Goal: Book appointment/travel/reservation

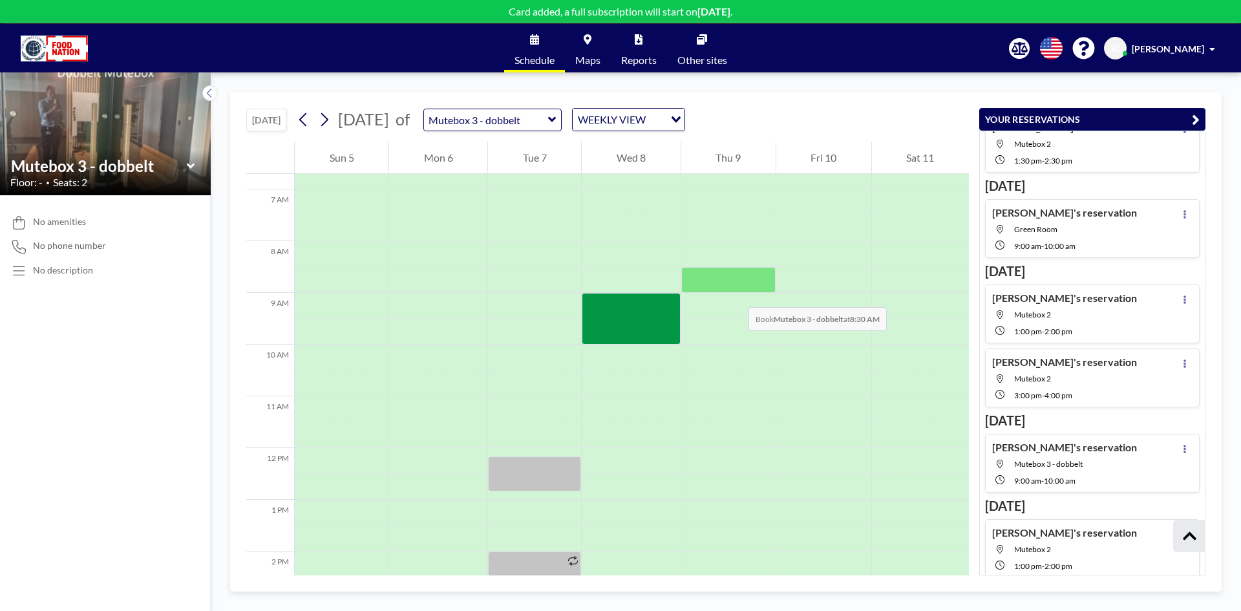
scroll to position [388, 0]
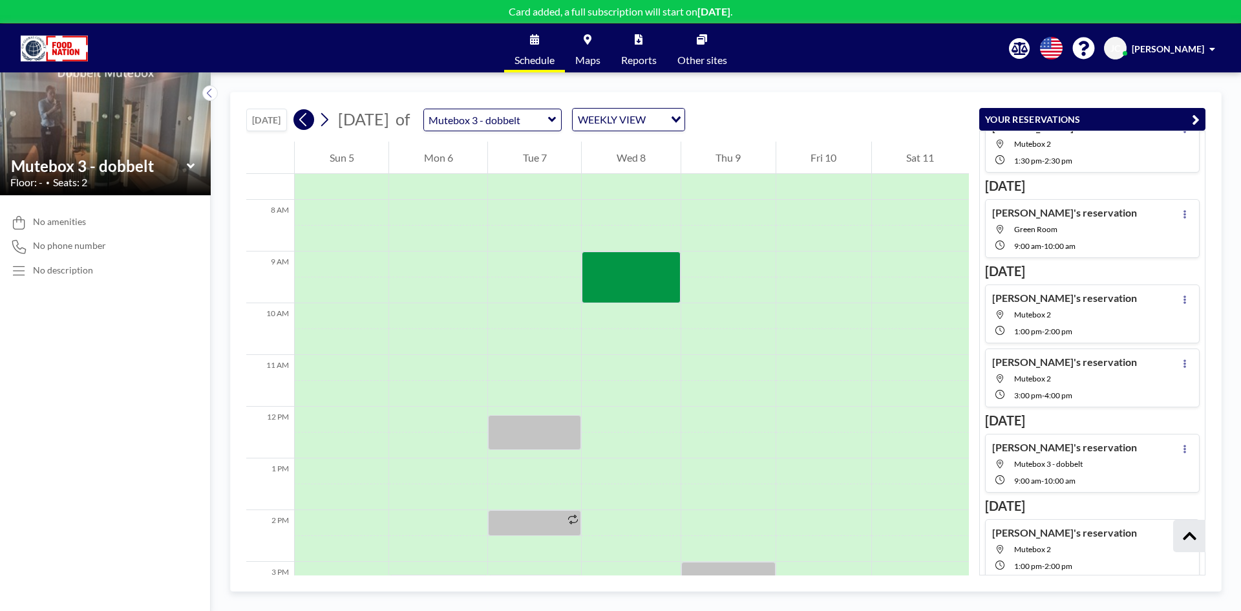
click at [313, 118] on button at bounding box center [304, 119] width 21 height 21
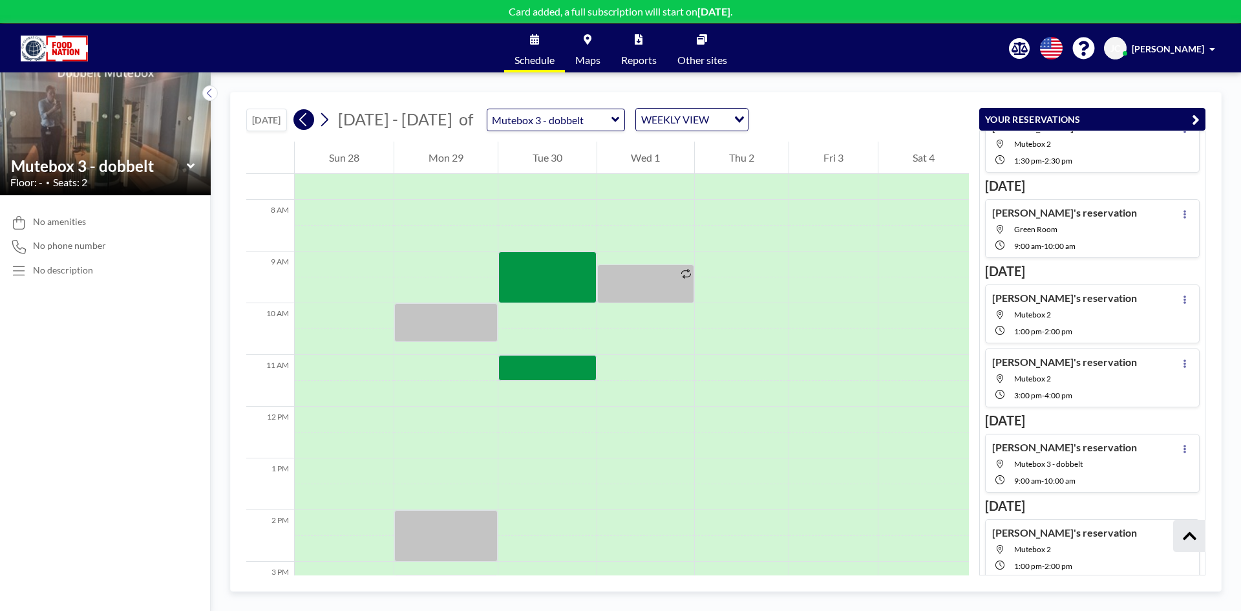
click at [308, 120] on icon at bounding box center [303, 119] width 12 height 19
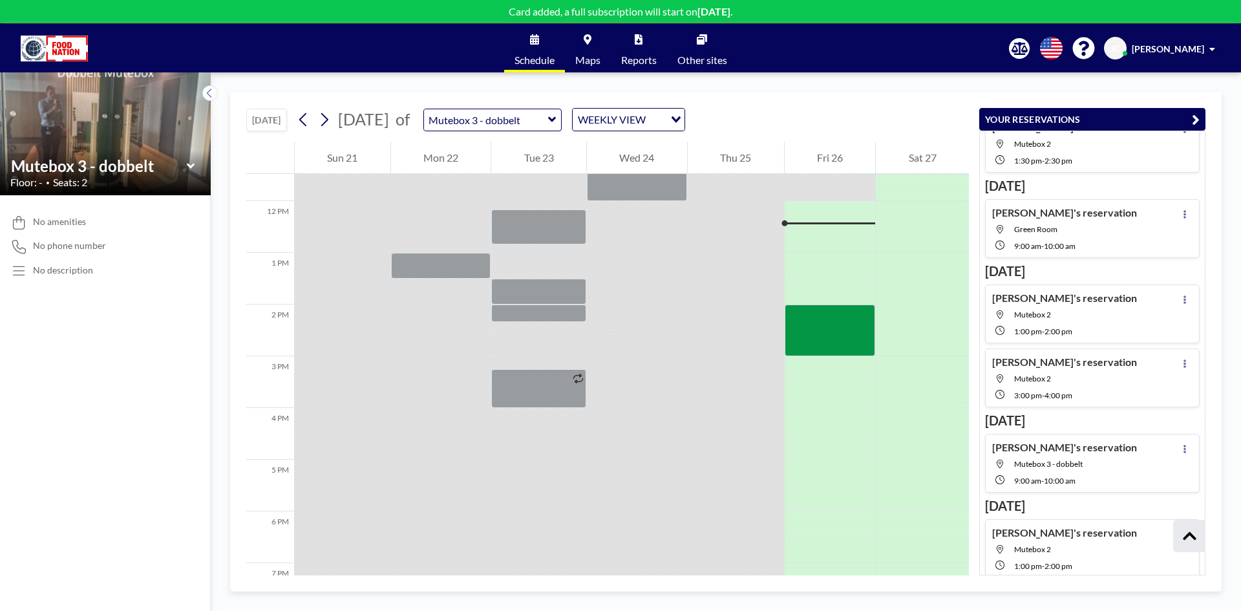
scroll to position [595, 0]
click at [189, 166] on icon at bounding box center [190, 165] width 8 height 5
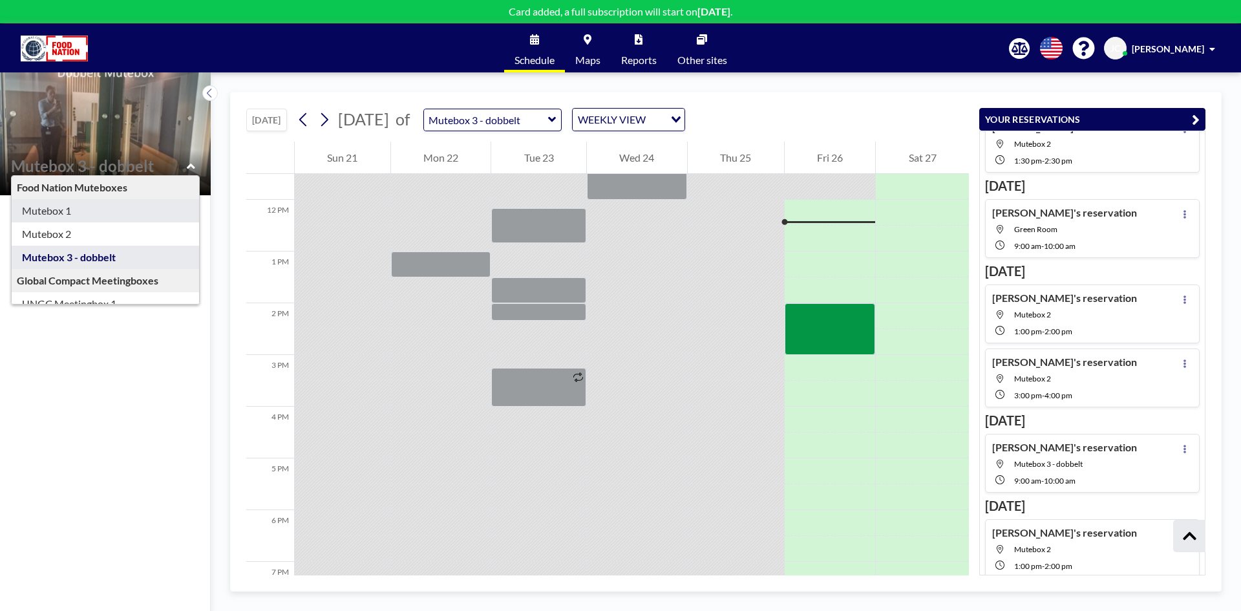
type input "Mutebox 1"
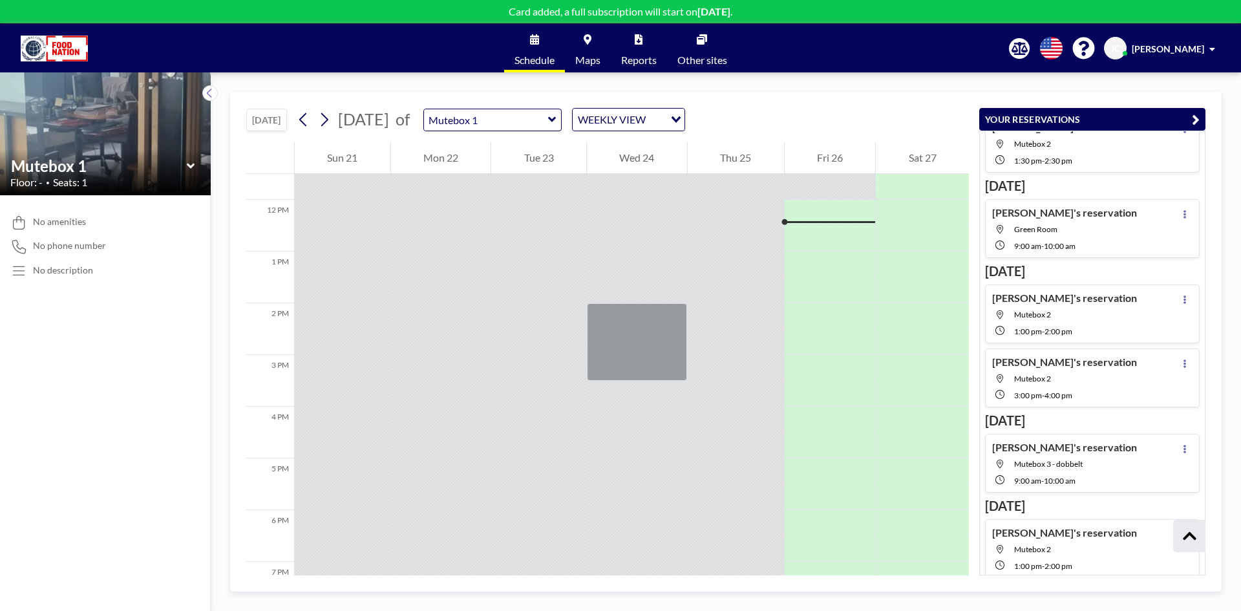
click at [192, 167] on icon at bounding box center [191, 166] width 8 height 13
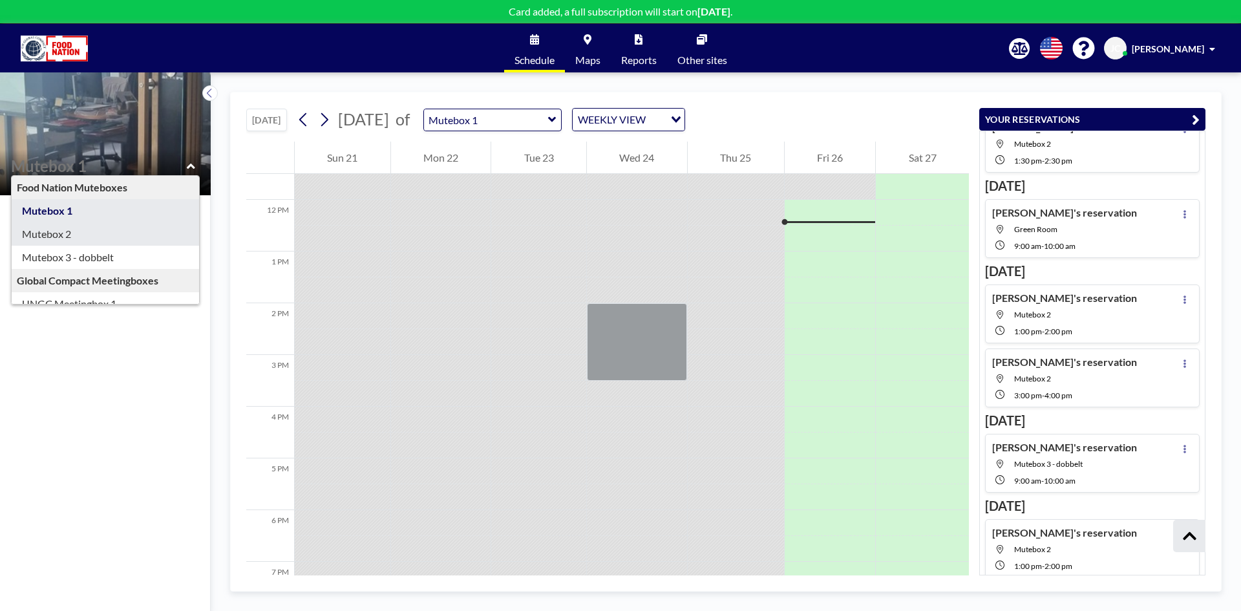
type input "Mutebox 2"
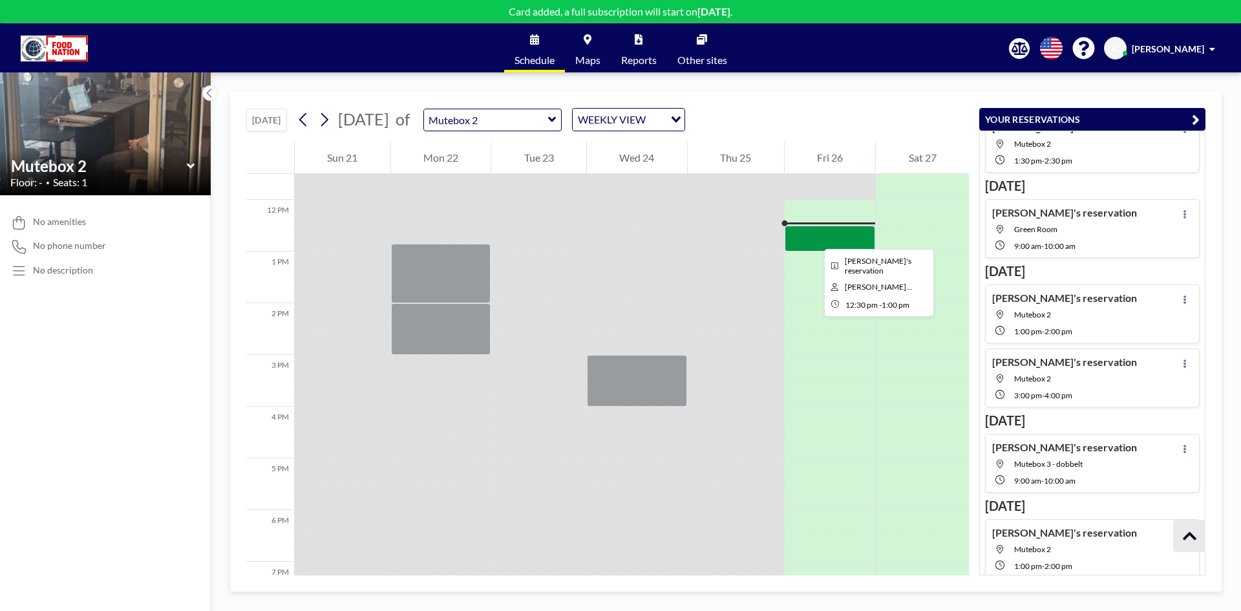
drag, startPoint x: 814, startPoint y: 237, endPoint x: 803, endPoint y: 237, distance: 11.0
click at [803, 237] on div at bounding box center [830, 239] width 91 height 26
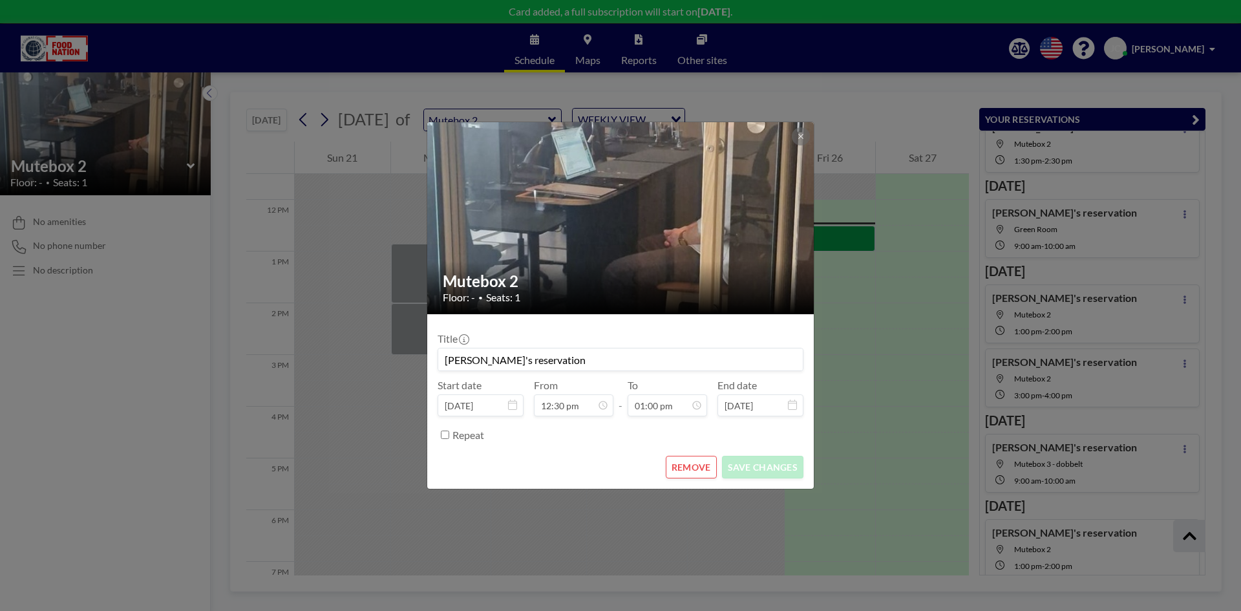
click at [705, 462] on button "REMOVE" at bounding box center [691, 467] width 51 height 23
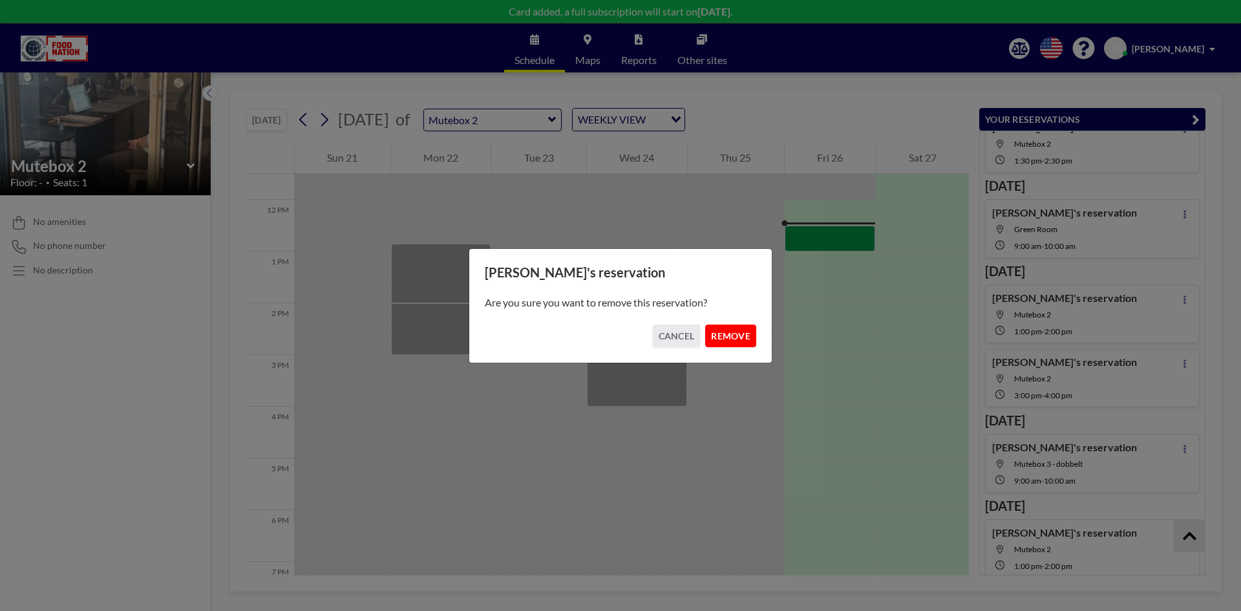
click at [722, 338] on button "REMOVE" at bounding box center [730, 336] width 51 height 23
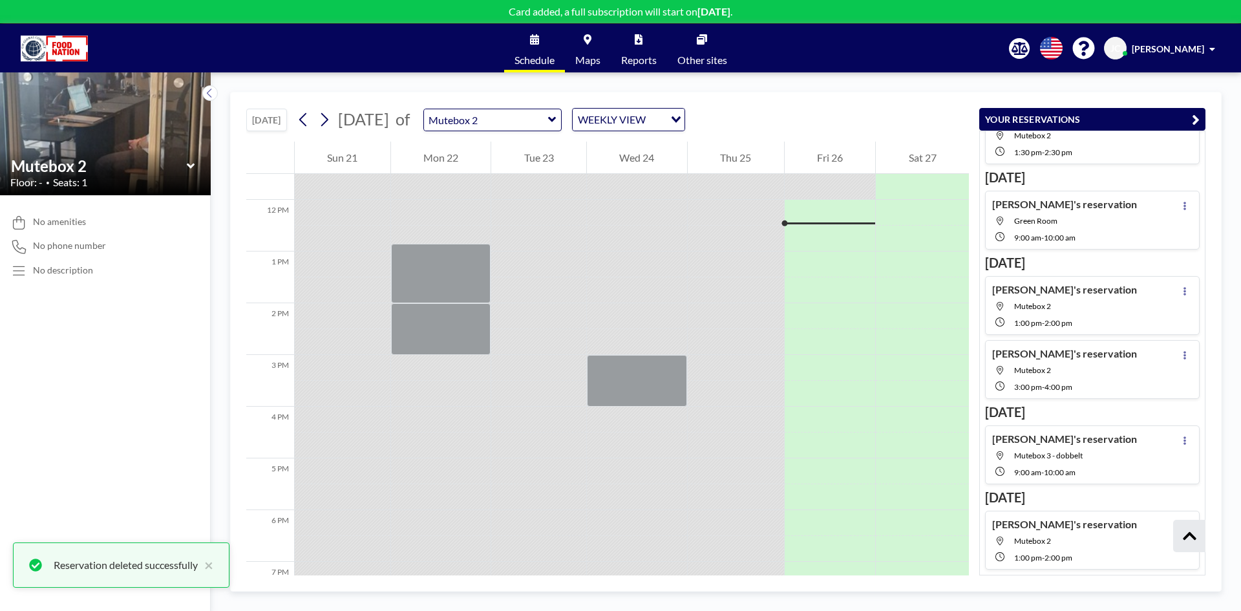
scroll to position [252, 0]
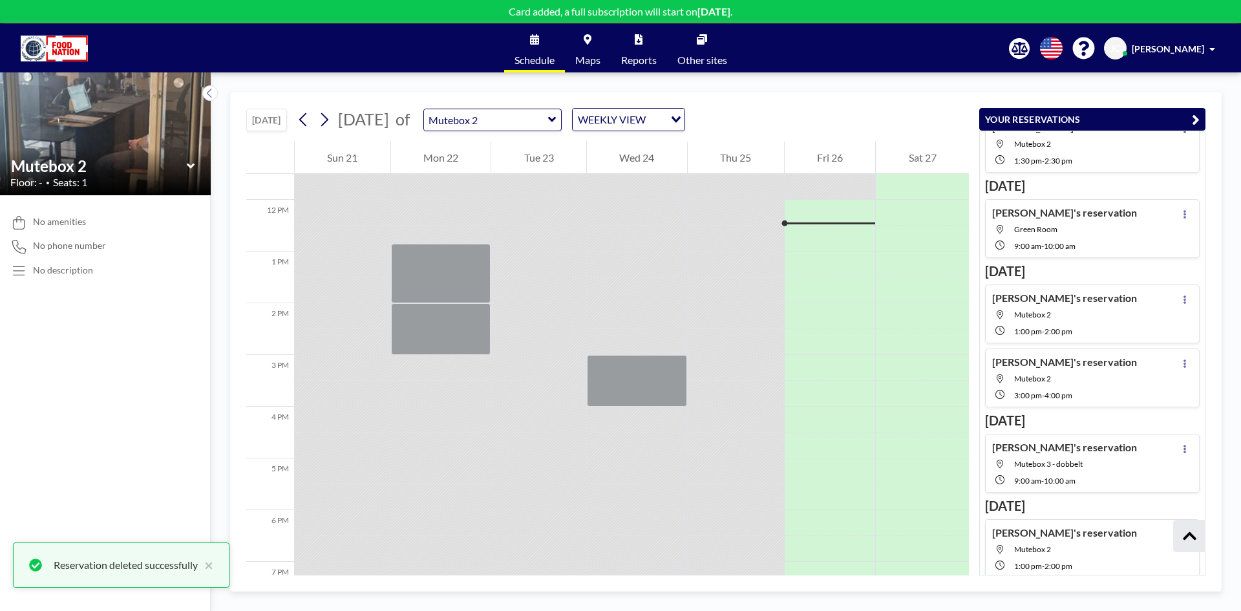
click at [191, 165] on icon at bounding box center [191, 166] width 8 height 13
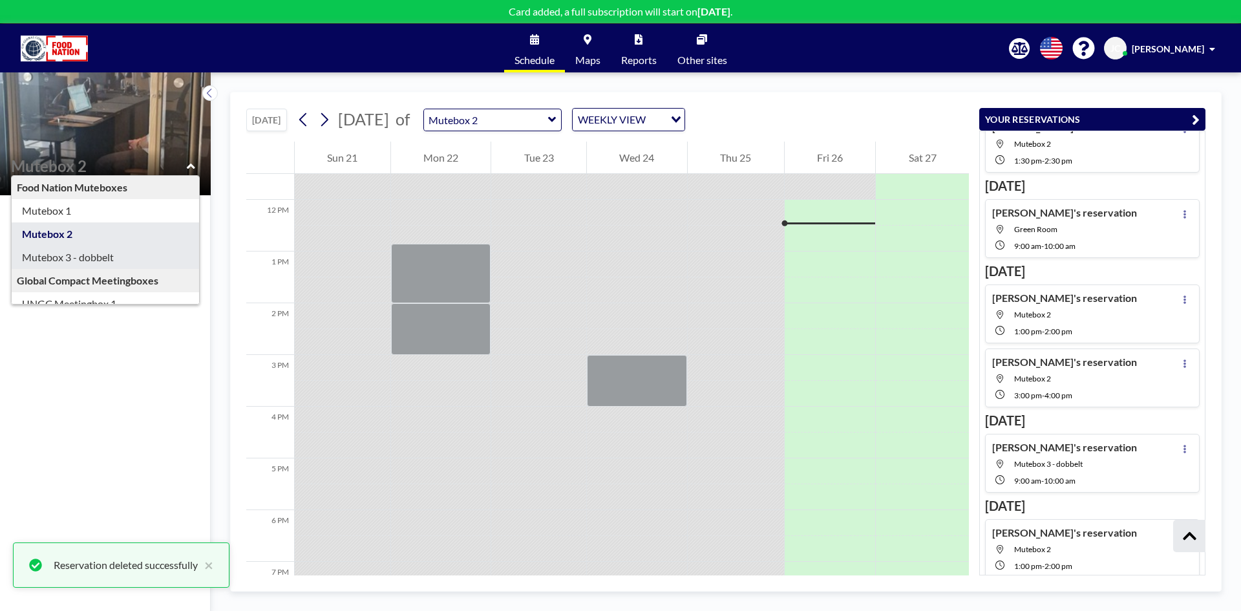
type input "Mutebox 3 - dobbelt"
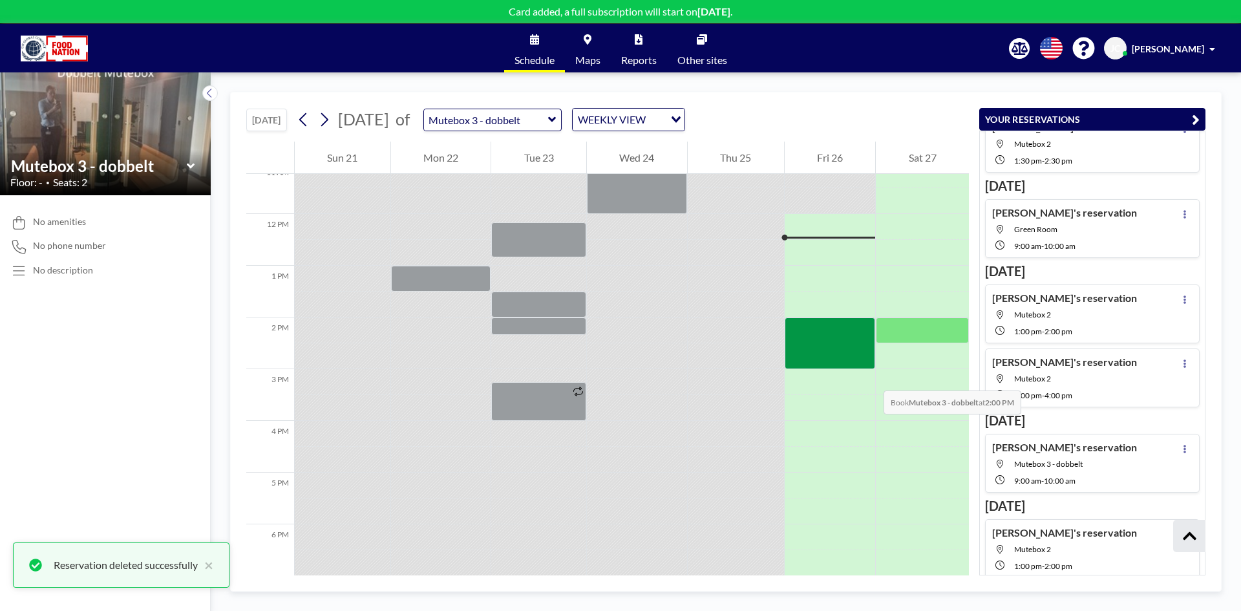
scroll to position [595, 0]
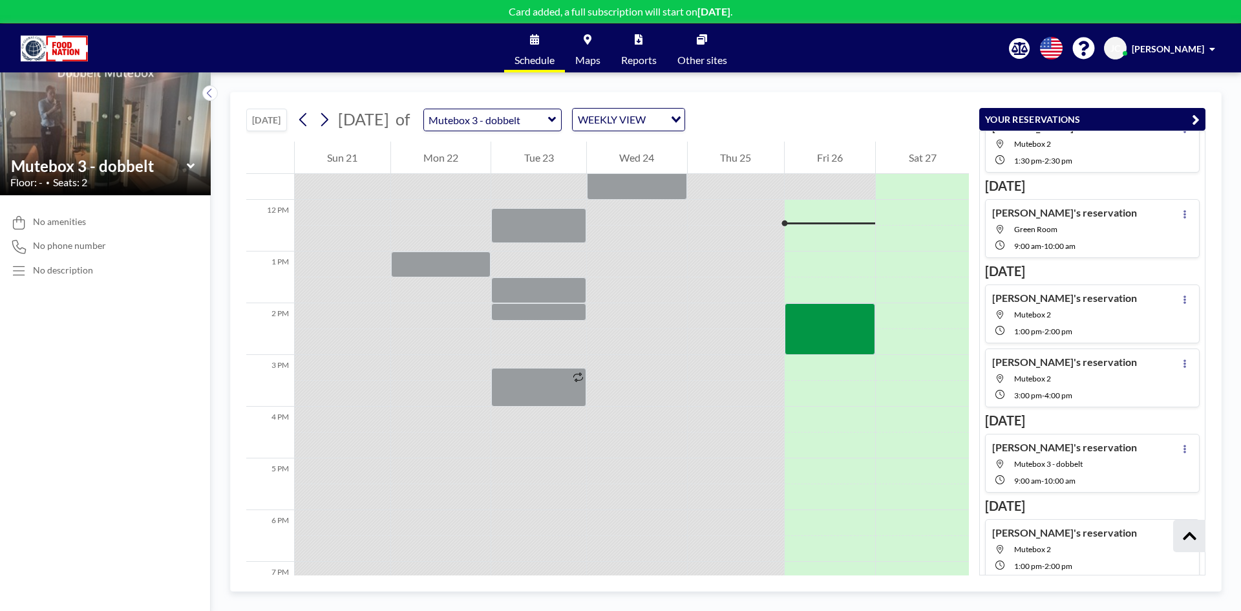
click at [191, 166] on icon at bounding box center [190, 165] width 8 height 5
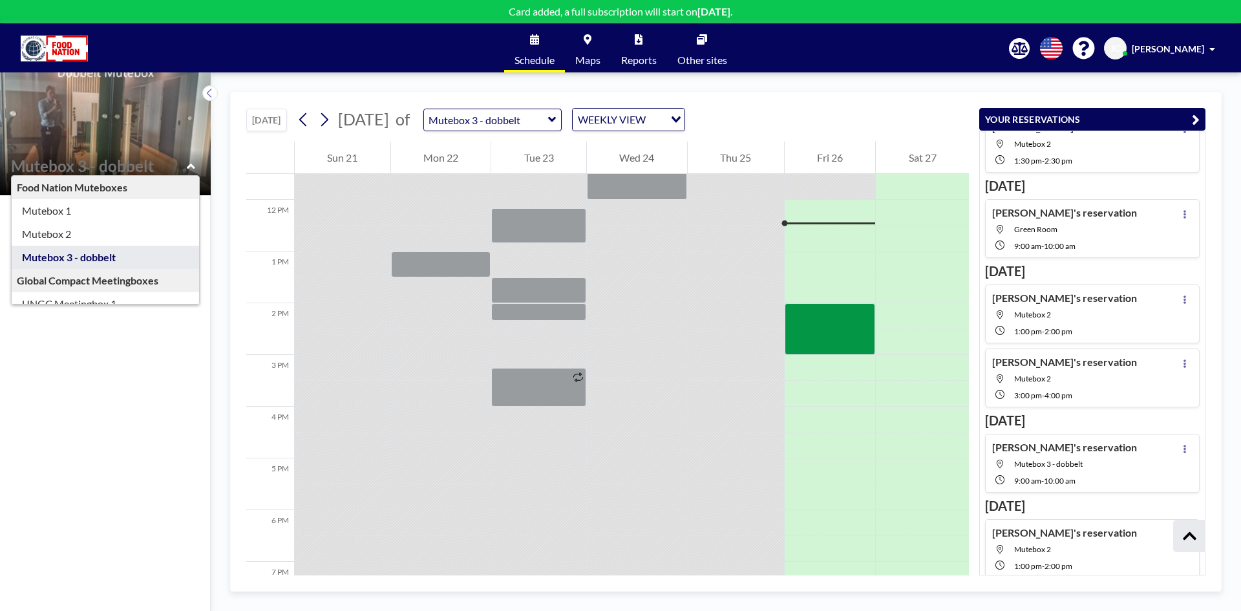
scroll to position [111, 0]
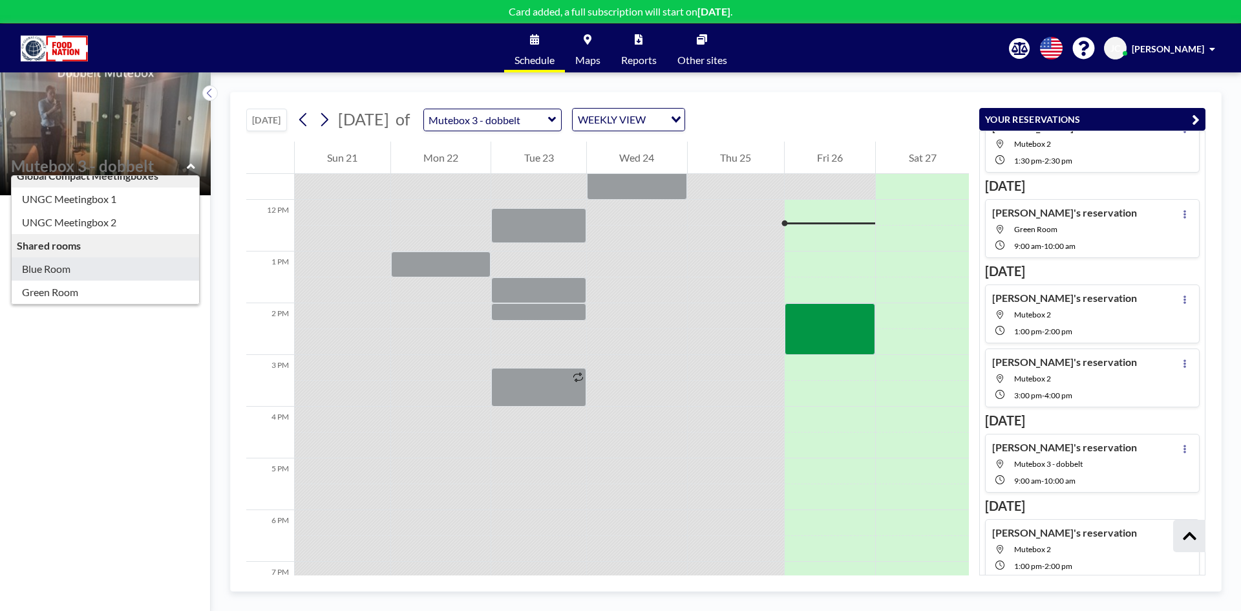
type input "Blue Room"
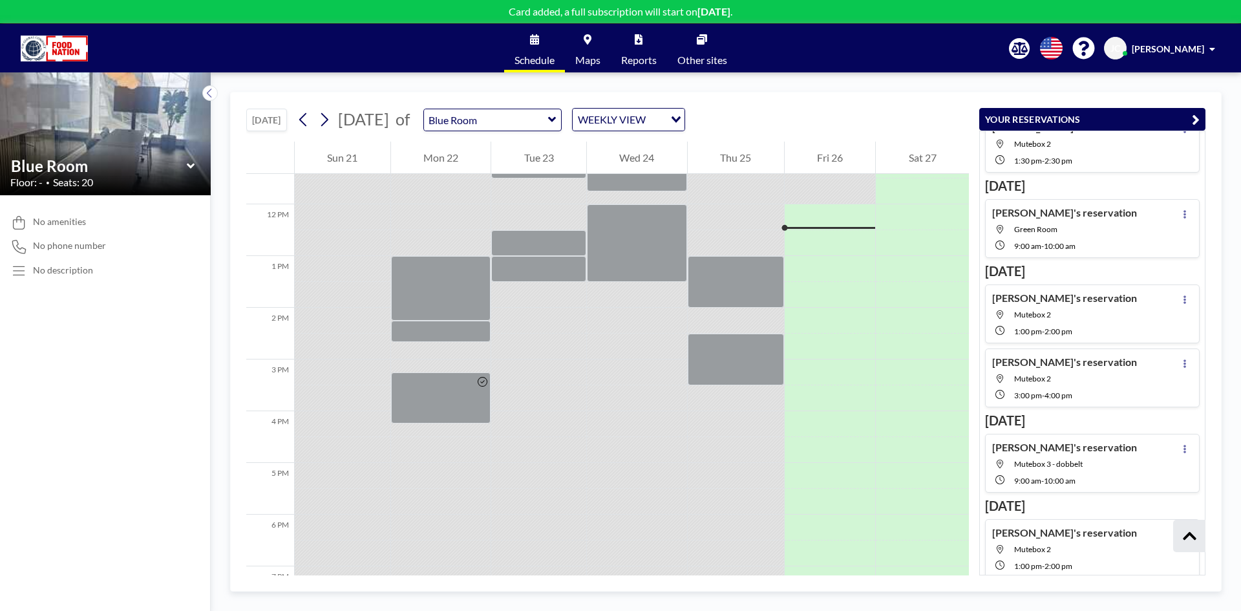
scroll to position [595, 0]
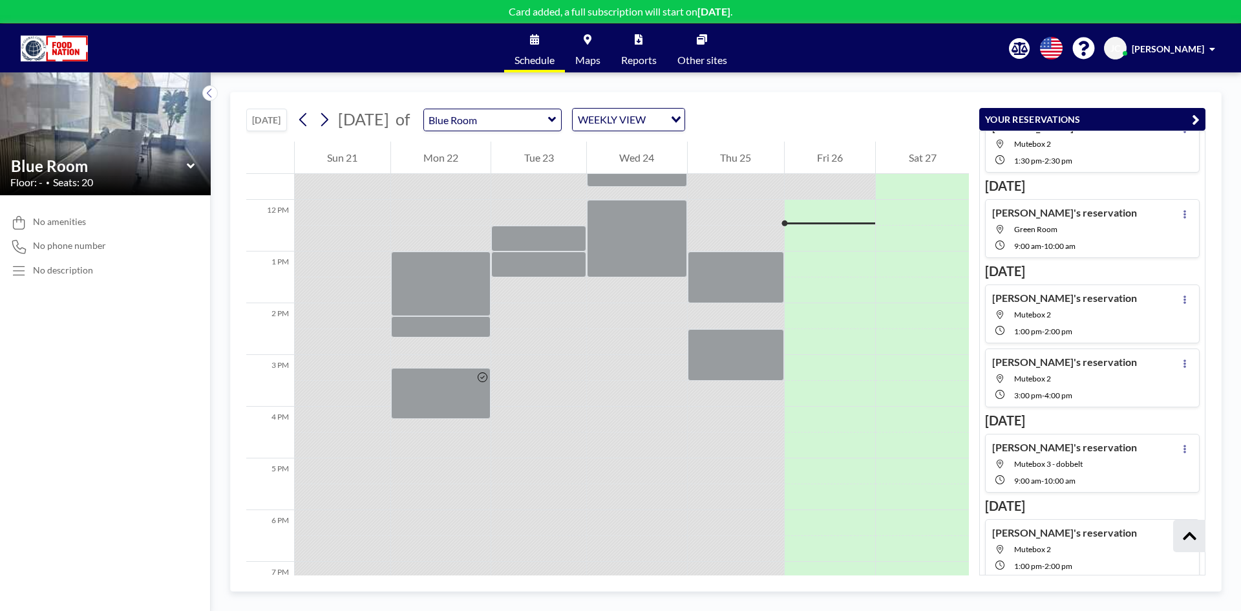
click at [189, 170] on icon at bounding box center [191, 166] width 8 height 13
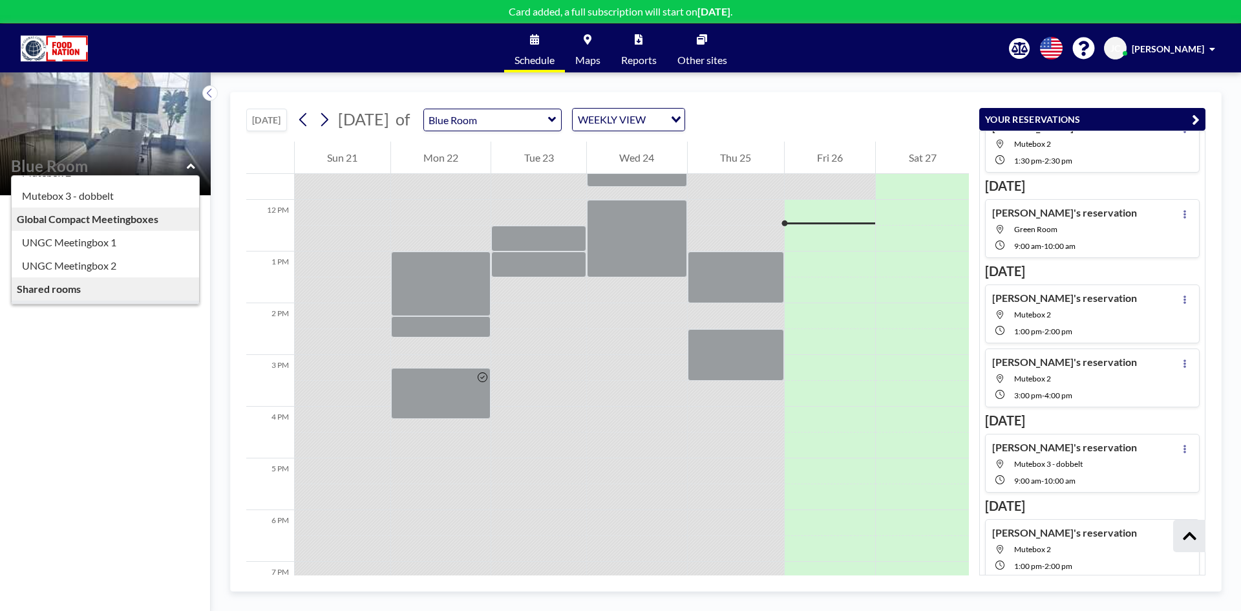
scroll to position [111, 0]
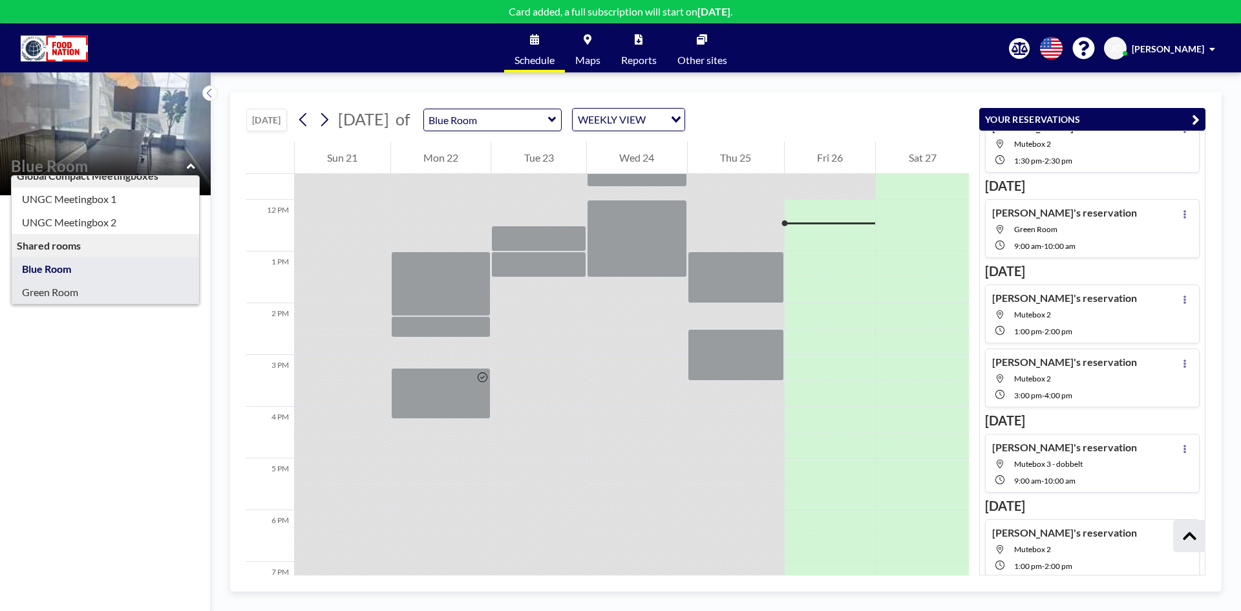
type input "Green Room"
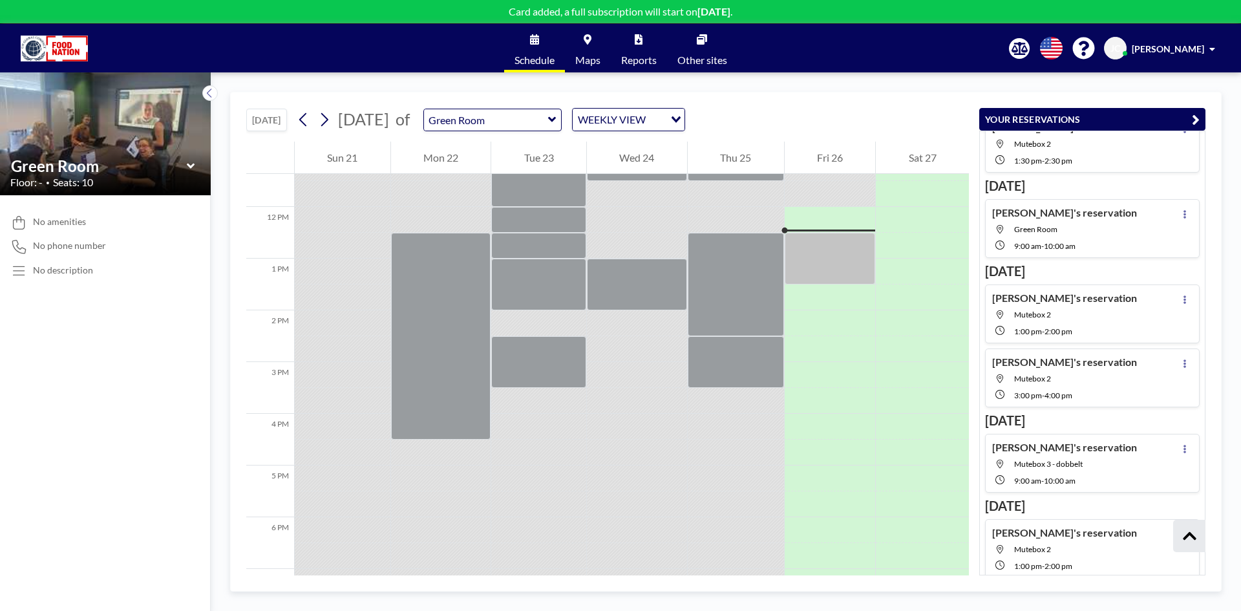
scroll to position [595, 0]
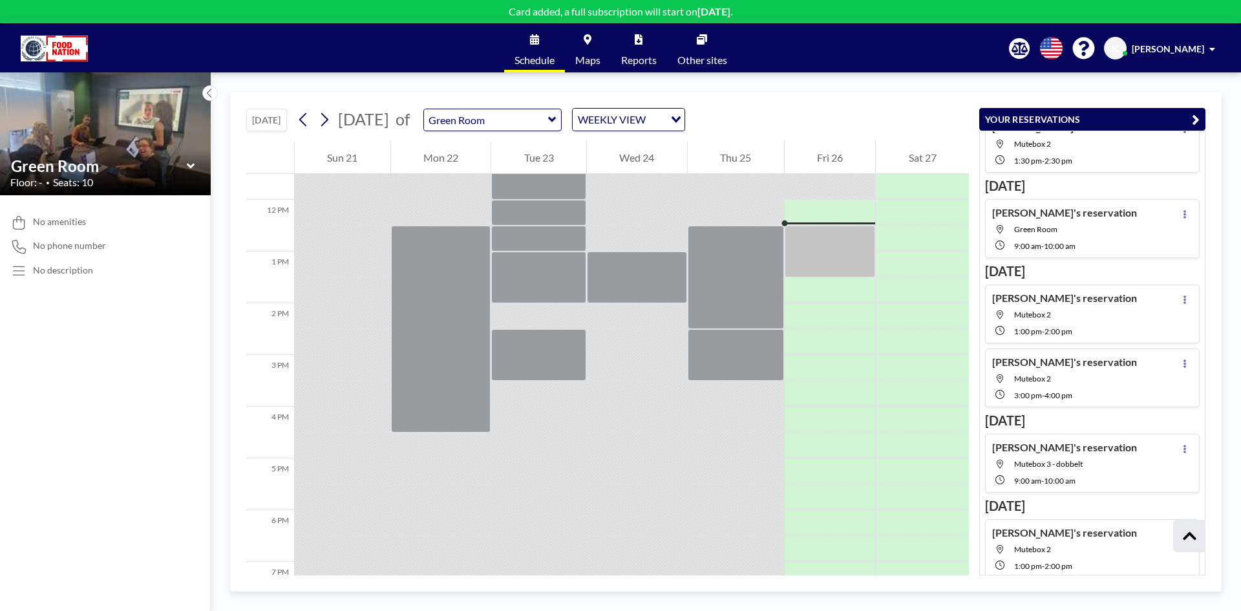
click at [188, 171] on icon at bounding box center [191, 166] width 8 height 13
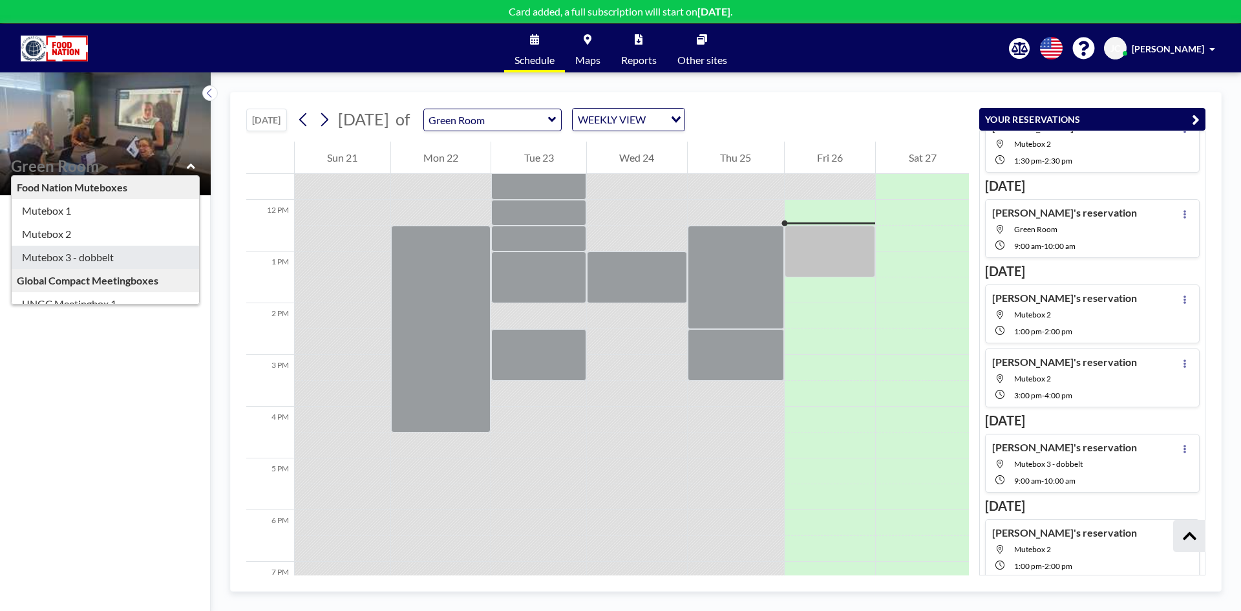
type input "Mutebox 3 - dobbelt"
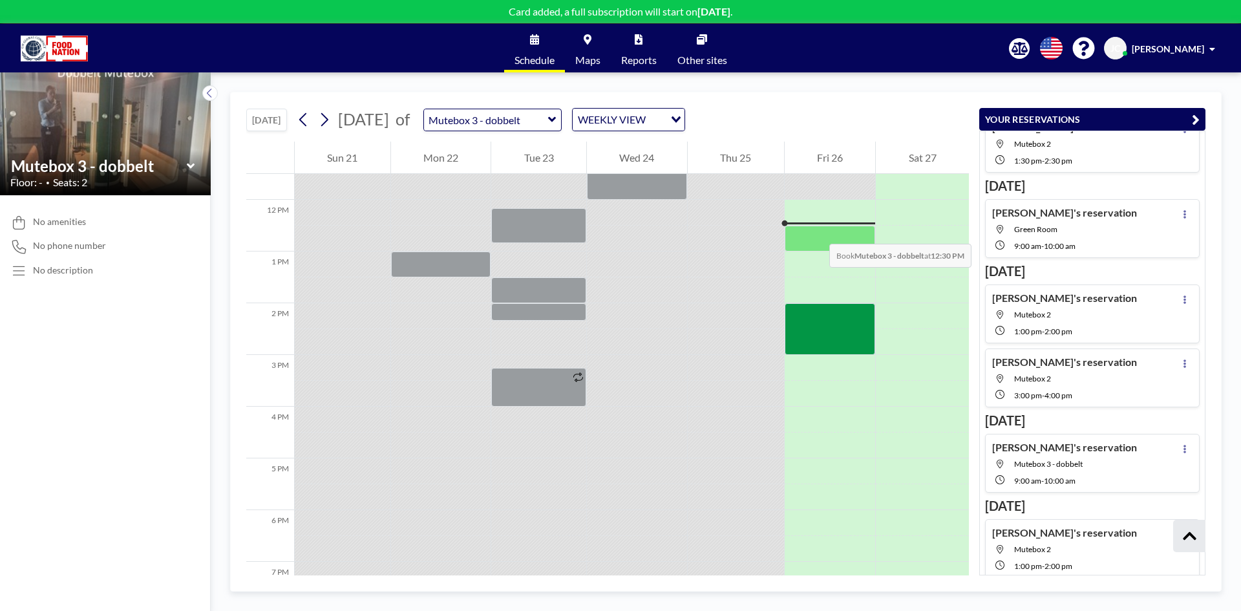
click at [817, 231] on div at bounding box center [830, 239] width 91 height 26
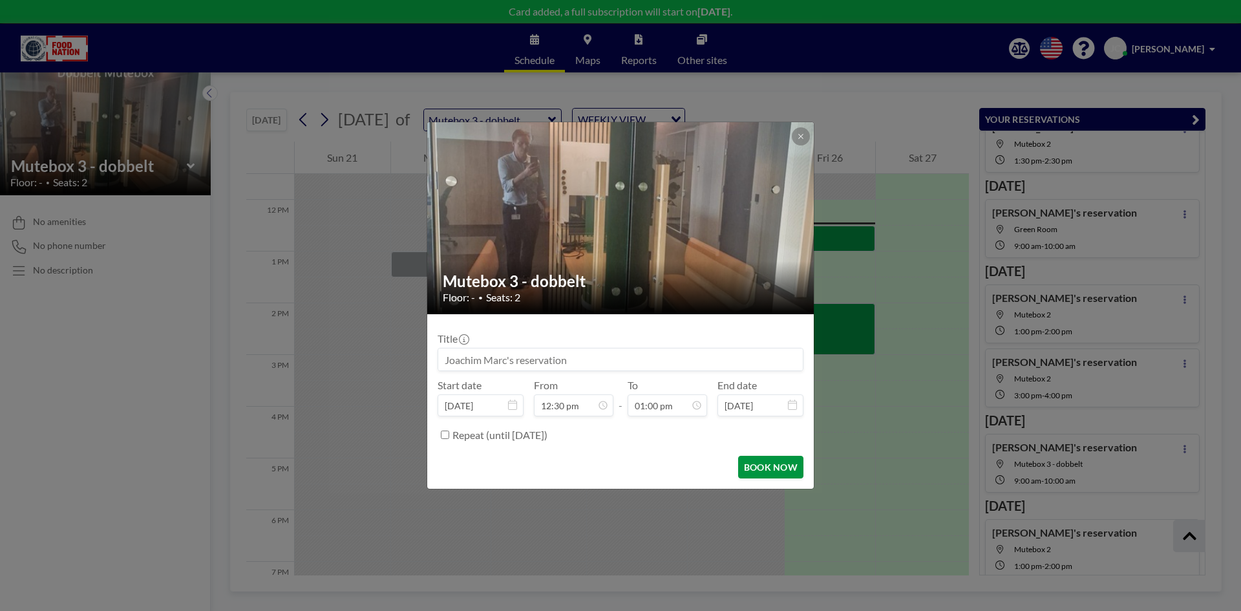
scroll to position [598, 0]
click at [754, 464] on button "BOOK NOW" at bounding box center [770, 467] width 65 height 23
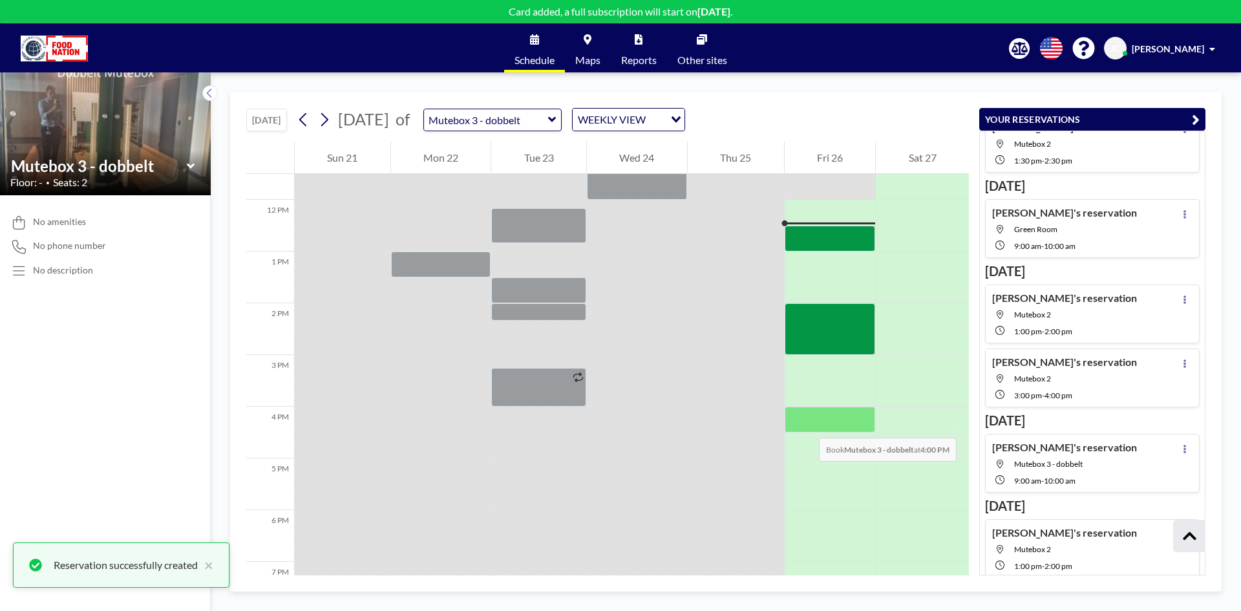
scroll to position [316, 0]
